Goal: Task Accomplishment & Management: Use online tool/utility

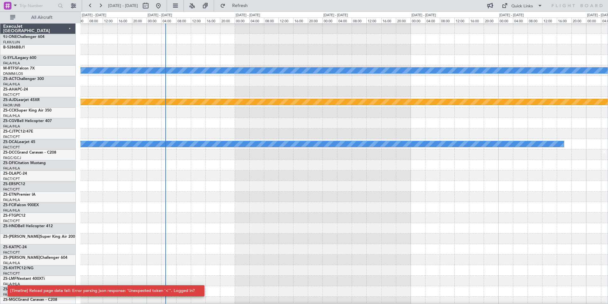
scroll to position [32, 0]
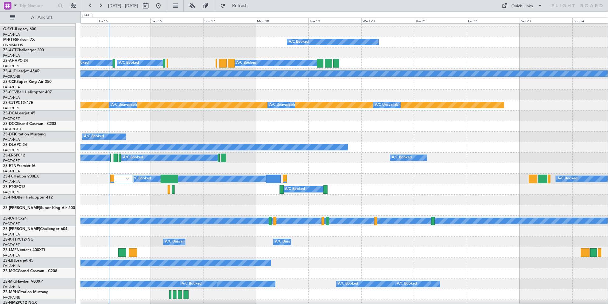
scroll to position [29, 0]
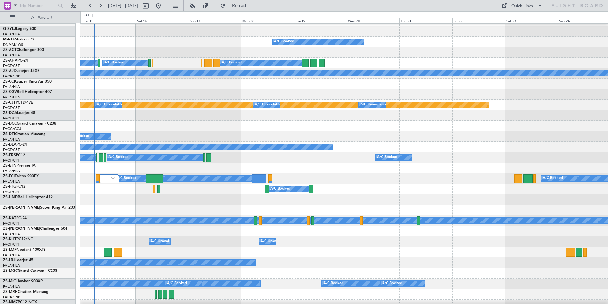
click at [201, 125] on div at bounding box center [344, 126] width 528 height 10
click at [197, 3] on button at bounding box center [192, 6] width 10 height 10
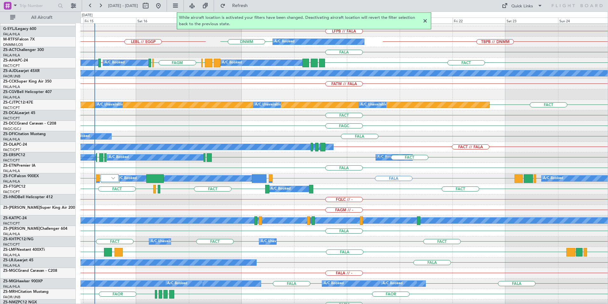
click at [426, 19] on div at bounding box center [426, 21] width 8 height 8
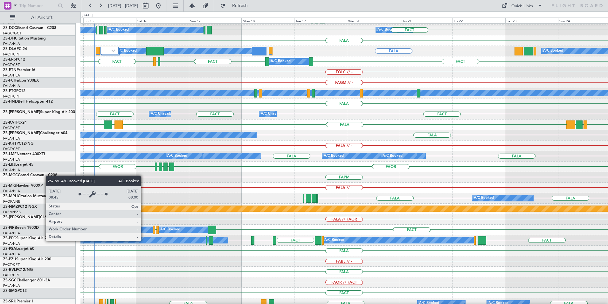
scroll to position [156, 0]
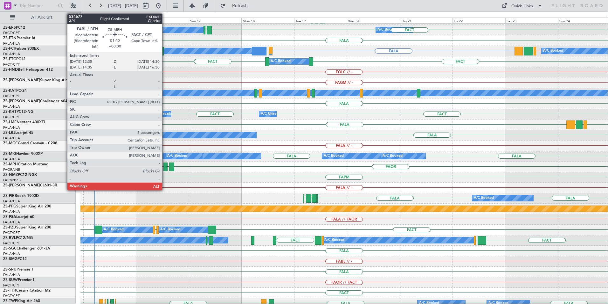
click at [165, 166] on div at bounding box center [166, 166] width 4 height 9
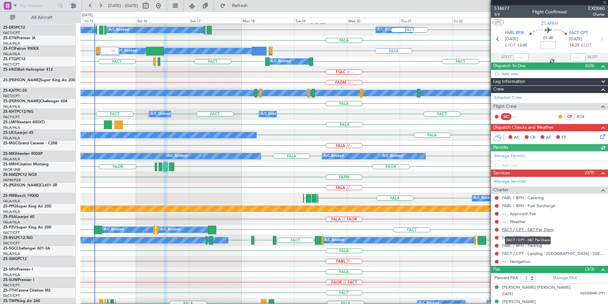
scroll to position [22, 0]
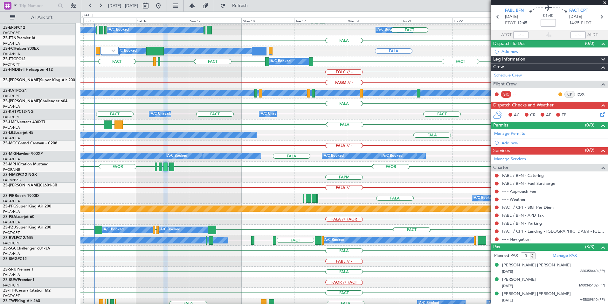
click at [606, 3] on span at bounding box center [605, 3] width 6 height 6
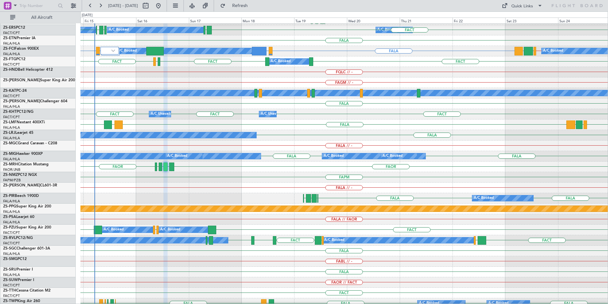
type input "0"
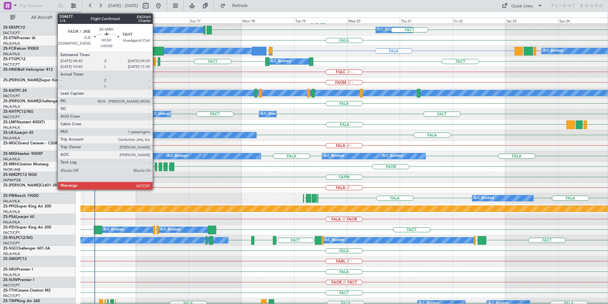
click at [156, 166] on div at bounding box center [156, 166] width 2 height 9
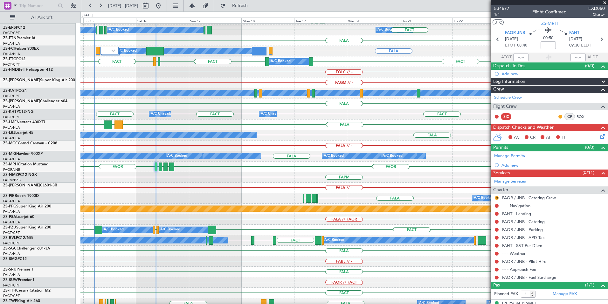
click at [604, 3] on span at bounding box center [605, 3] width 6 height 6
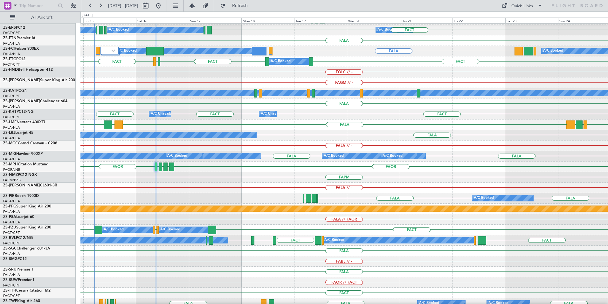
type input "0"
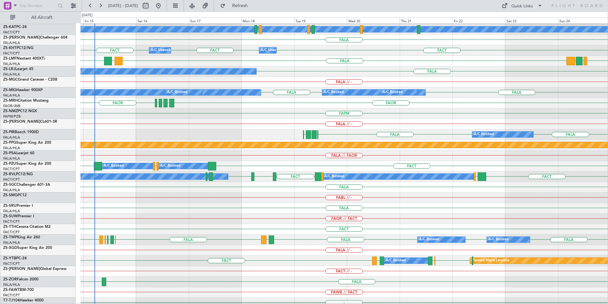
scroll to position [252, 0]
